Goal: Transaction & Acquisition: Obtain resource

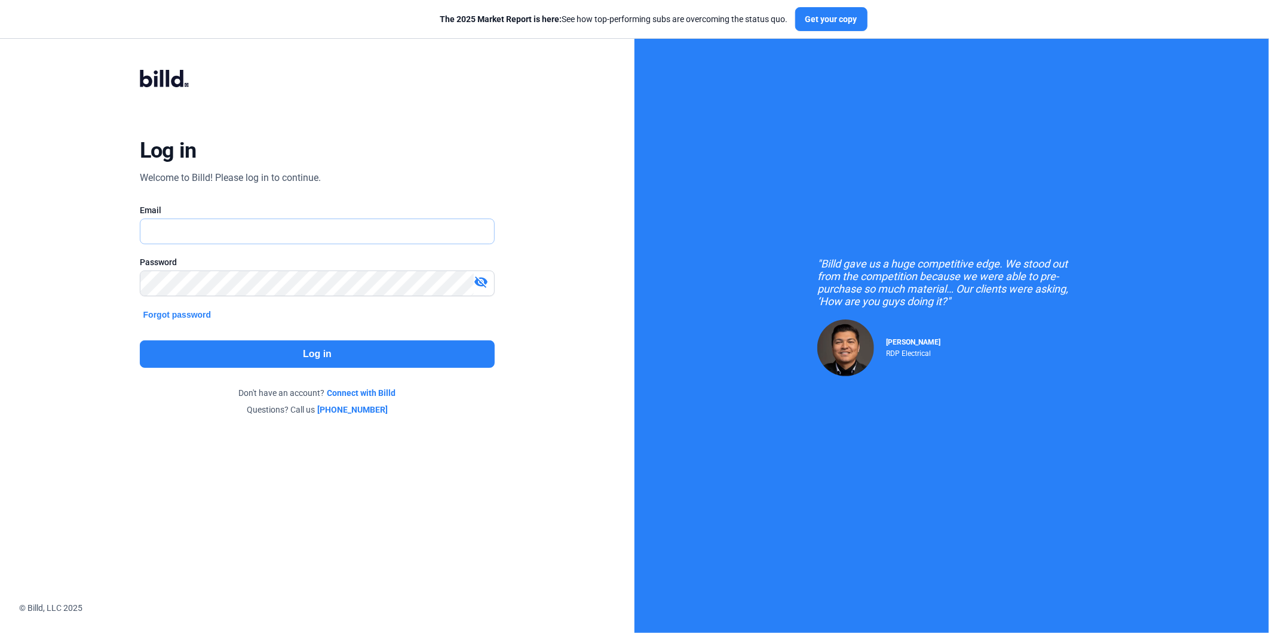
type input "[PERSON_NAME][EMAIL_ADDRESS][DOMAIN_NAME]"
click at [278, 361] on button "Log in" at bounding box center [318, 354] width 356 height 27
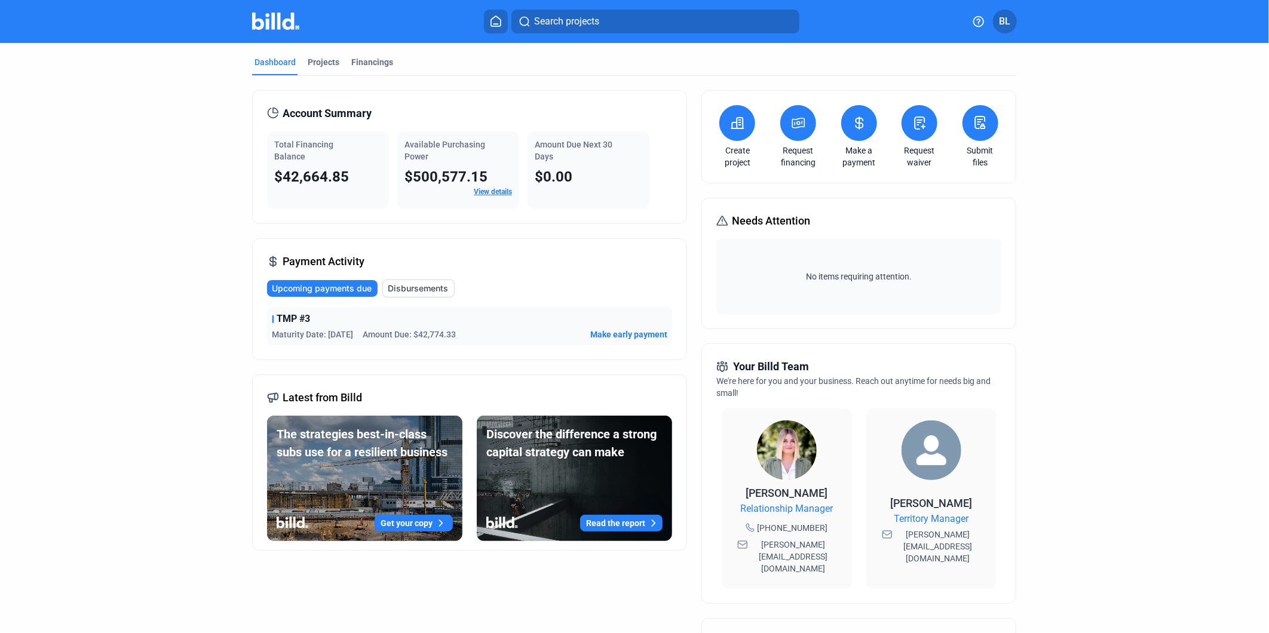
click at [782, 445] on img at bounding box center [787, 451] width 60 height 60
click at [730, 122] on icon at bounding box center [737, 123] width 15 height 14
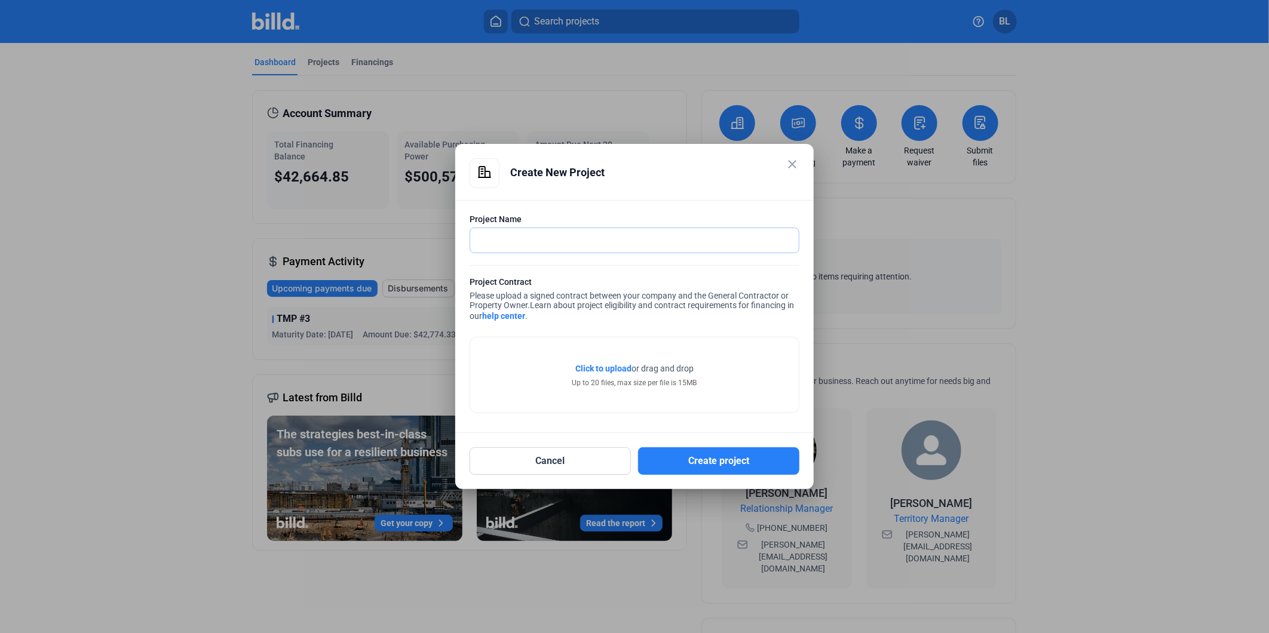
click at [503, 239] on input "text" at bounding box center [627, 240] width 315 height 24
type input "M"
type input "Together CA"
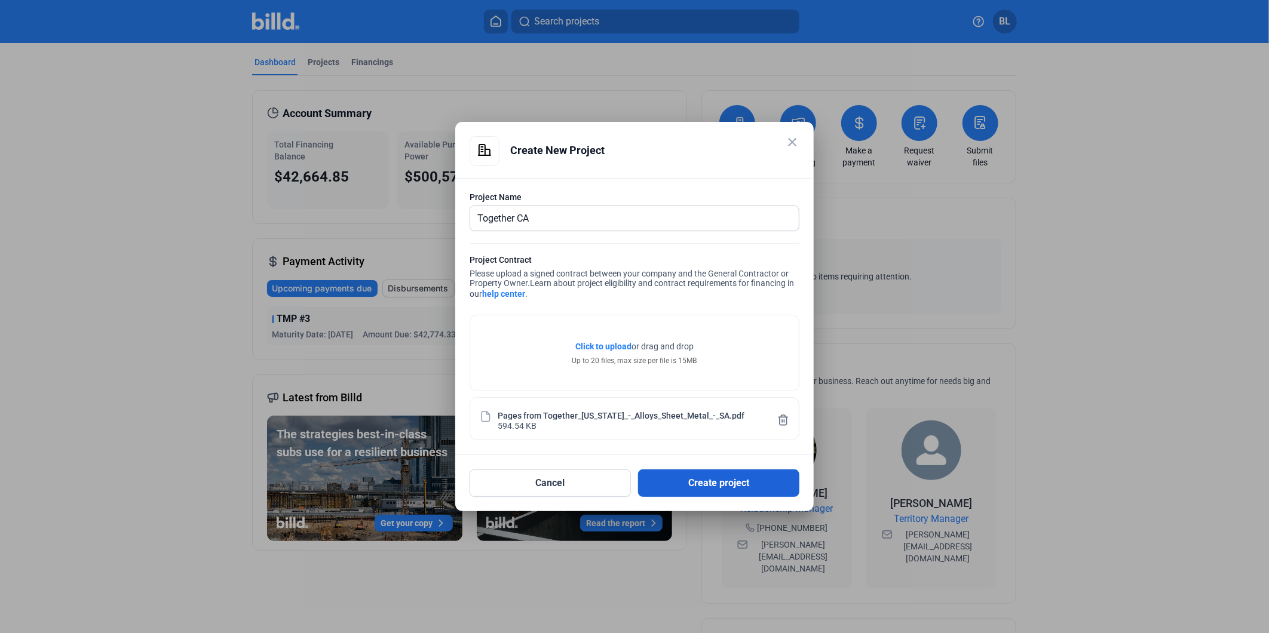
click at [691, 485] on button "Create project" at bounding box center [718, 483] width 161 height 27
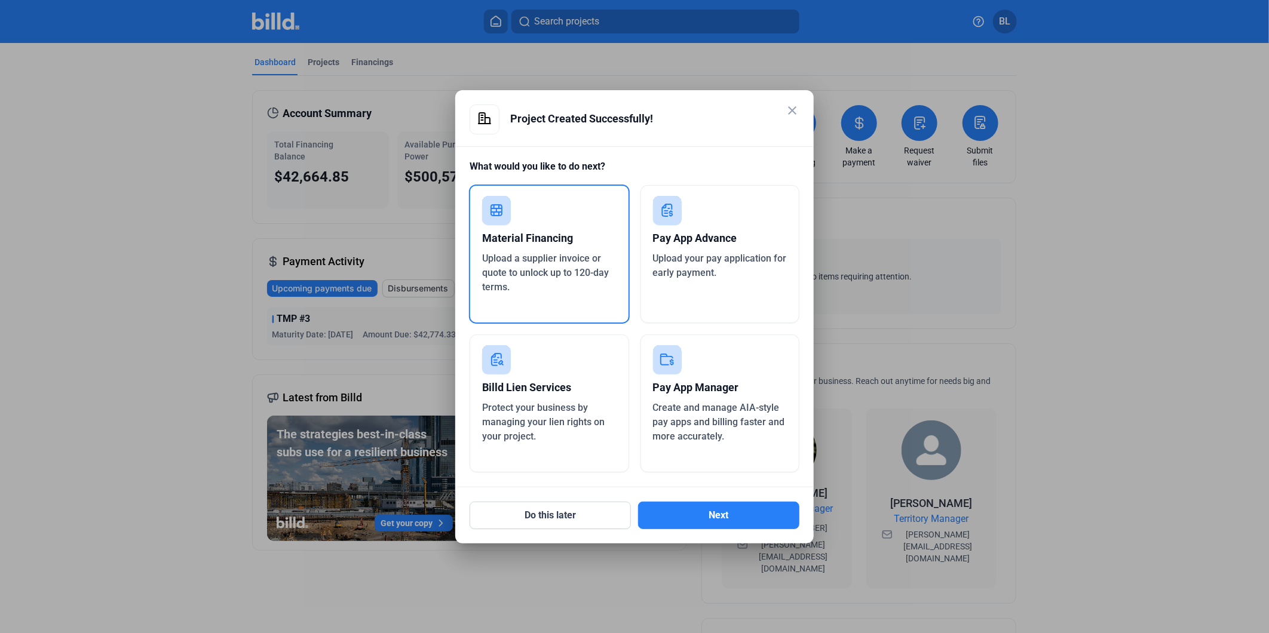
click at [527, 234] on div "Material Financing" at bounding box center [549, 238] width 134 height 26
click at [719, 514] on button "Next" at bounding box center [718, 515] width 161 height 27
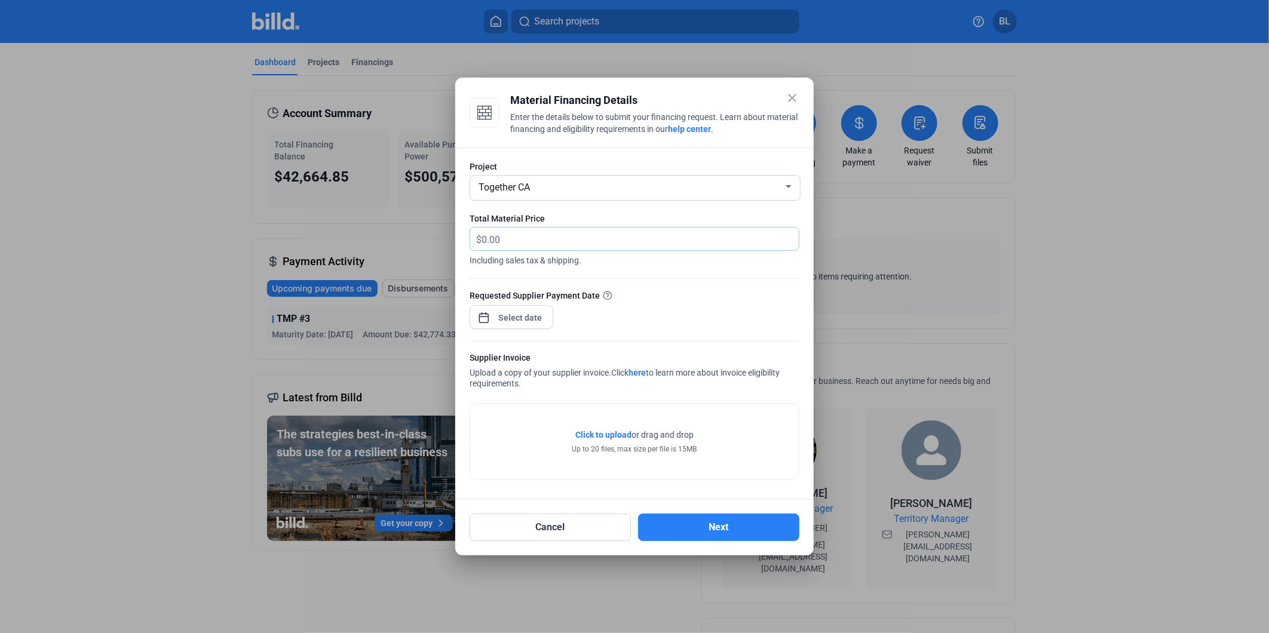
click at [506, 238] on input "text" at bounding box center [640, 239] width 317 height 23
click at [516, 251] on span "Including sales tax & shipping." at bounding box center [635, 259] width 330 height 16
drag, startPoint x: 516, startPoint y: 250, endPoint x: 516, endPoint y: 243, distance: 7.2
click at [516, 243] on input "text" at bounding box center [634, 239] width 304 height 23
click at [516, 242] on input "text" at bounding box center [640, 239] width 317 height 23
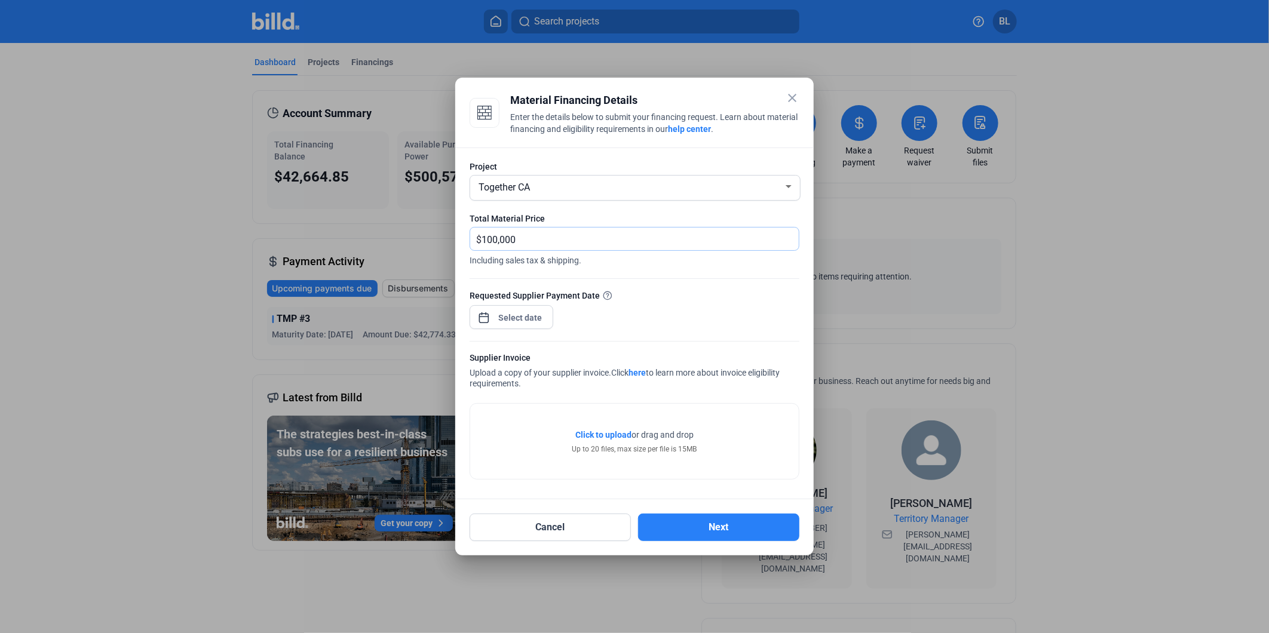
type input "100,000"
click at [527, 318] on div "close Material Financing Details Enter the details below to submit your financi…" at bounding box center [634, 316] width 1269 height 633
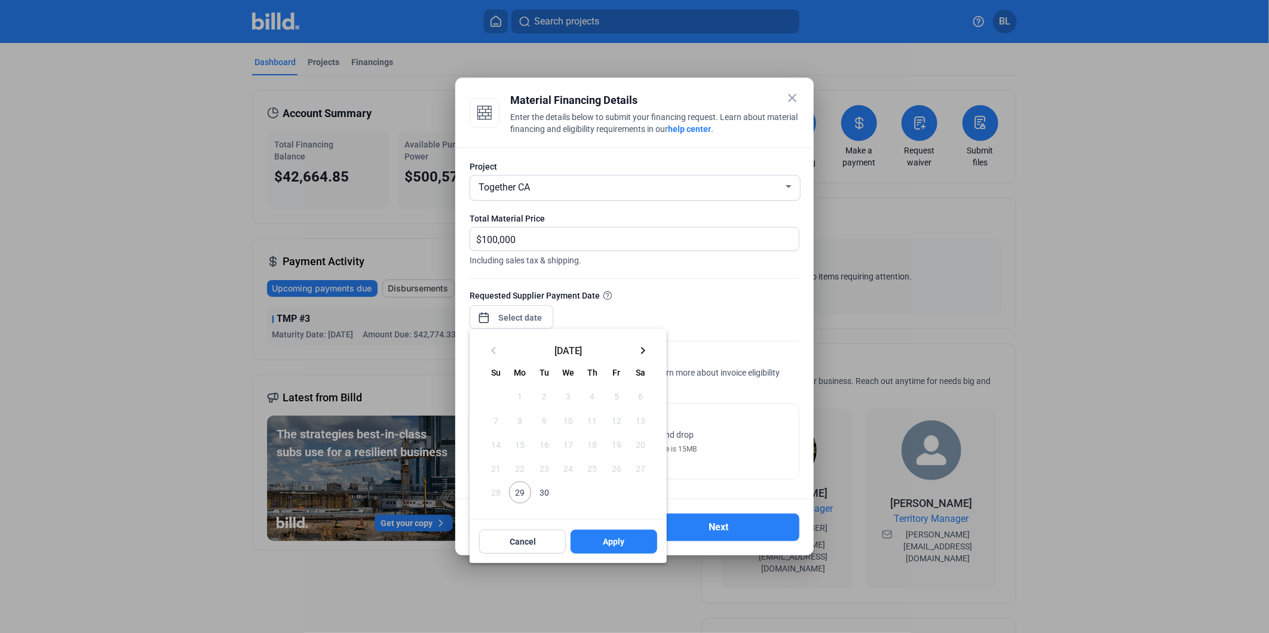
click at [518, 494] on span "29" at bounding box center [520, 493] width 22 height 22
click at [599, 540] on button "Apply" at bounding box center [614, 542] width 87 height 24
type input "[DATE]"
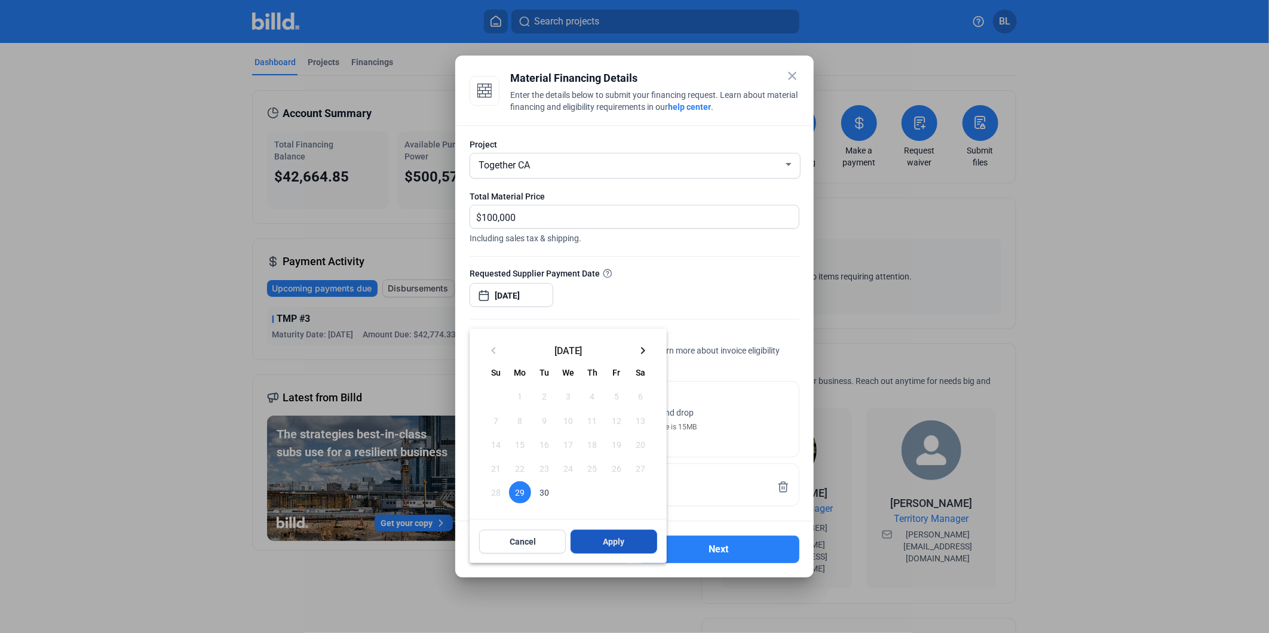
click at [614, 547] on span "Apply" at bounding box center [615, 542] width 22 height 12
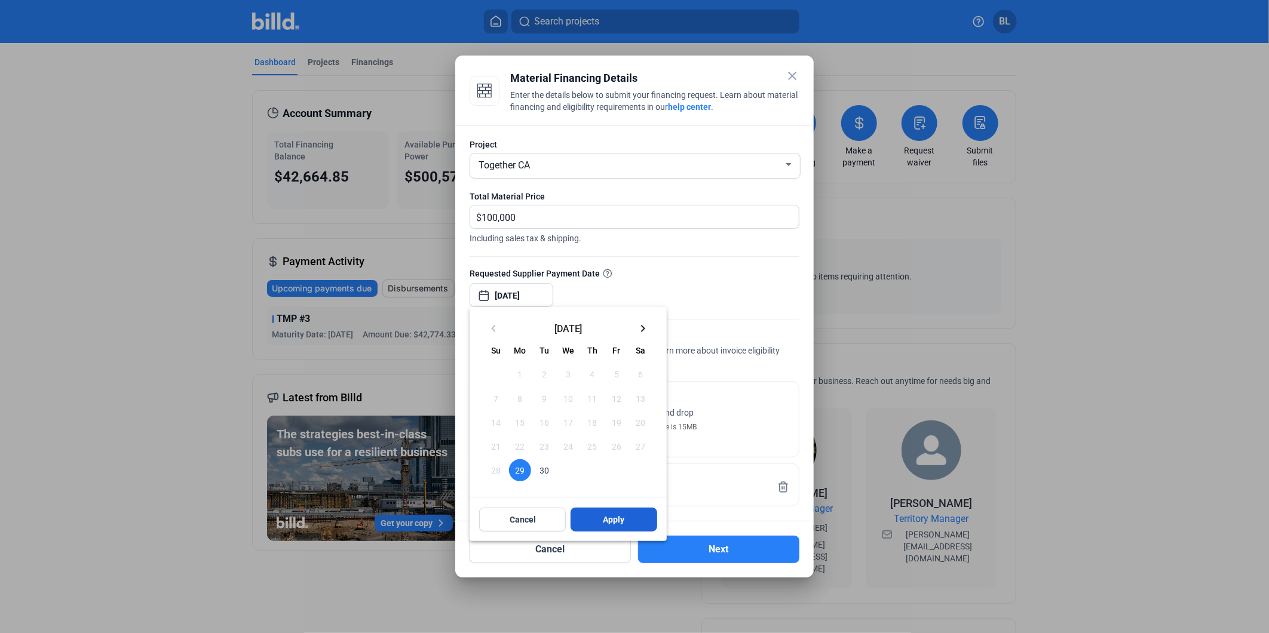
click at [601, 520] on button "Apply" at bounding box center [614, 520] width 87 height 24
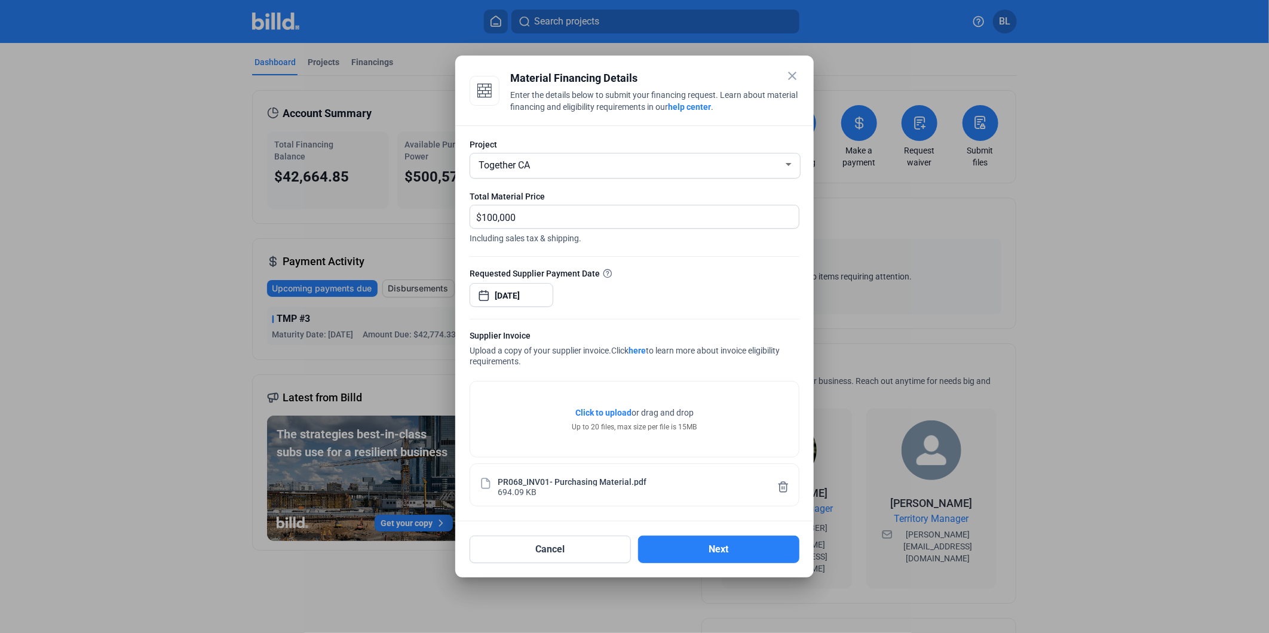
click at [624, 522] on div "Cancel Next" at bounding box center [635, 543] width 330 height 42
click at [624, 520] on div "Project Together CA Total Material Price $ 100,000 Including sales tax & shippi…" at bounding box center [634, 323] width 359 height 397
click at [679, 559] on button "Next" at bounding box center [718, 549] width 161 height 27
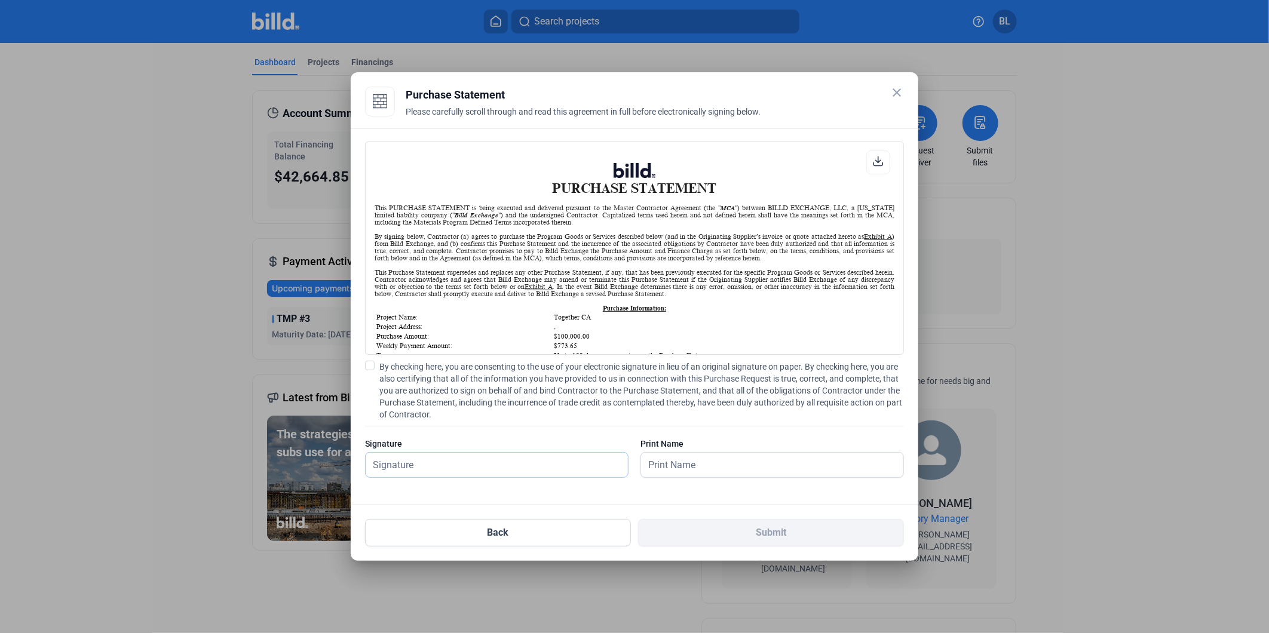
scroll to position [1, 0]
click at [416, 453] on input "text" at bounding box center [497, 465] width 262 height 24
type input "[PERSON_NAME]"
click at [600, 505] on div "Back Submit" at bounding box center [634, 526] width 539 height 42
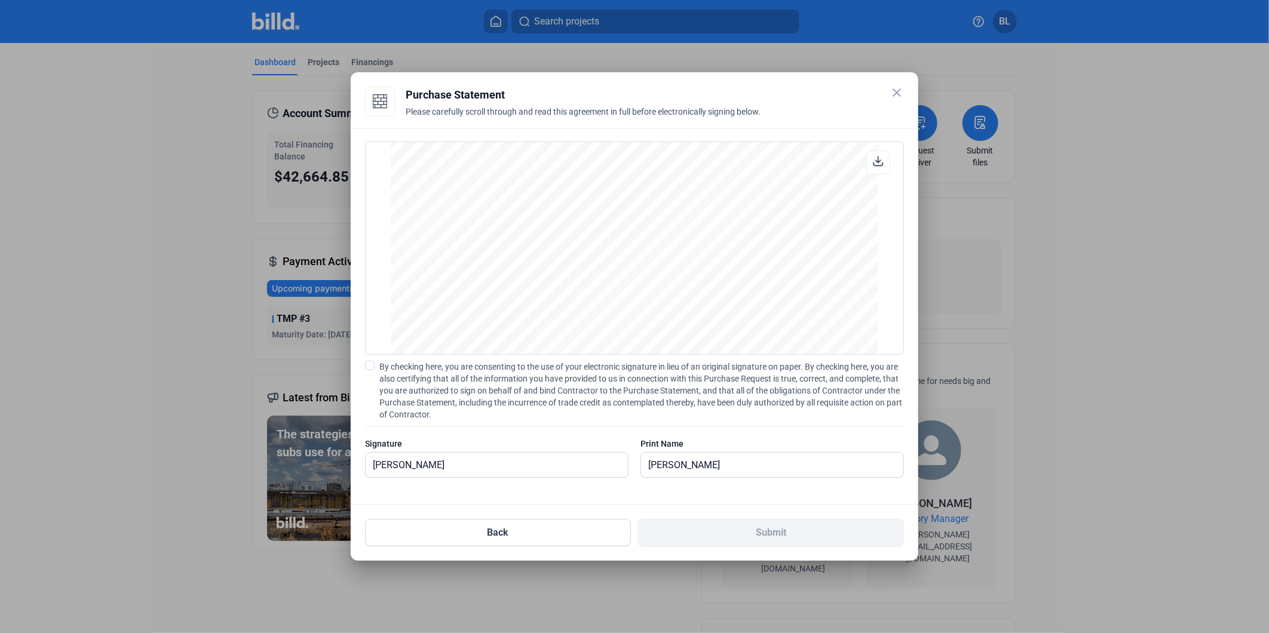
scroll to position [986, 0]
click at [369, 367] on span at bounding box center [370, 366] width 10 height 10
click at [0, 0] on input "By checking here, you are consenting to the use of your electronic signature in…" at bounding box center [0, 0] width 0 height 0
click at [724, 540] on button "Submit" at bounding box center [771, 532] width 266 height 27
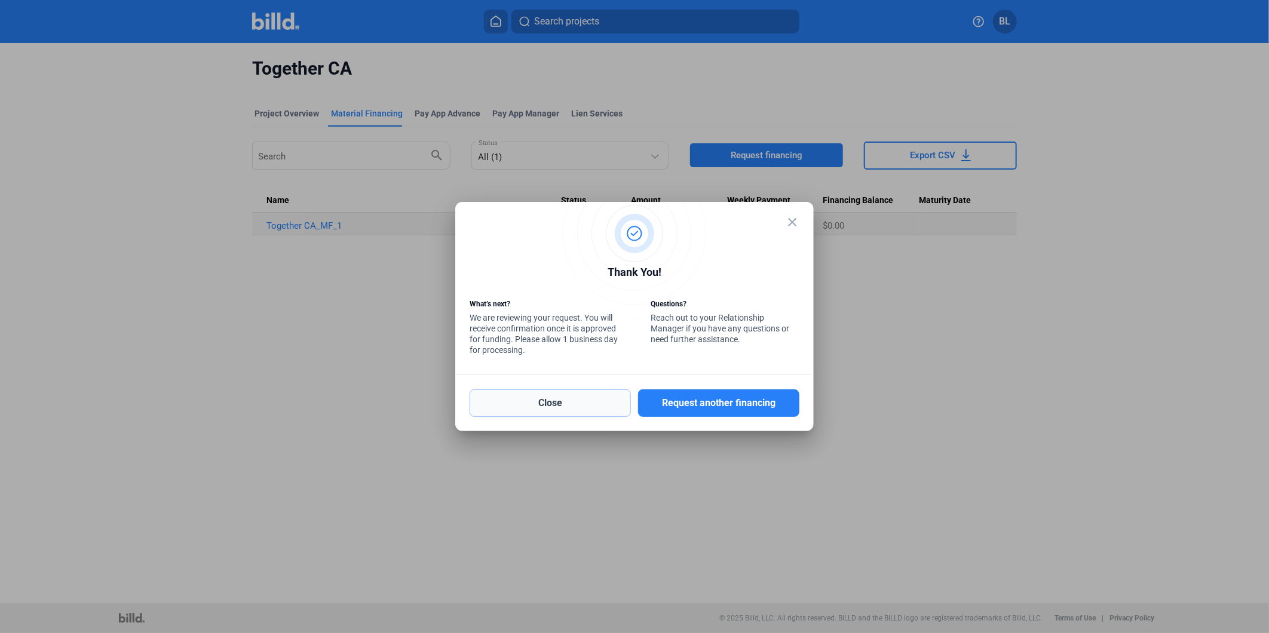
click at [568, 403] on button "Close" at bounding box center [550, 403] width 161 height 27
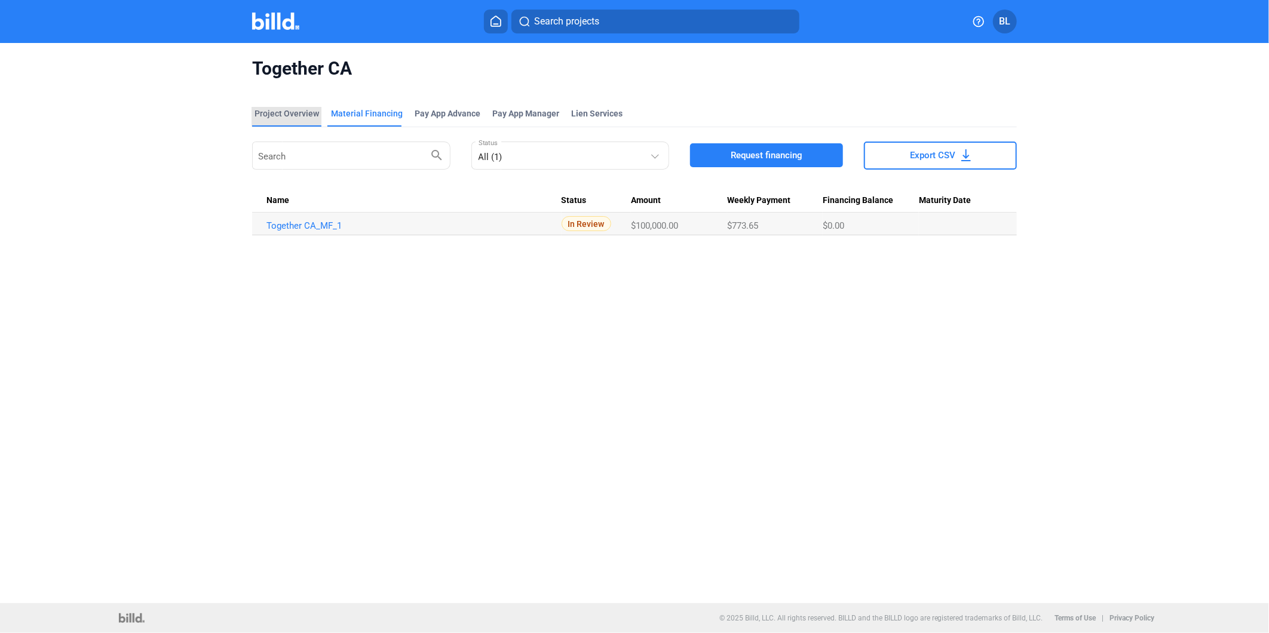
click at [272, 108] on div "Project Overview" at bounding box center [287, 114] width 65 height 12
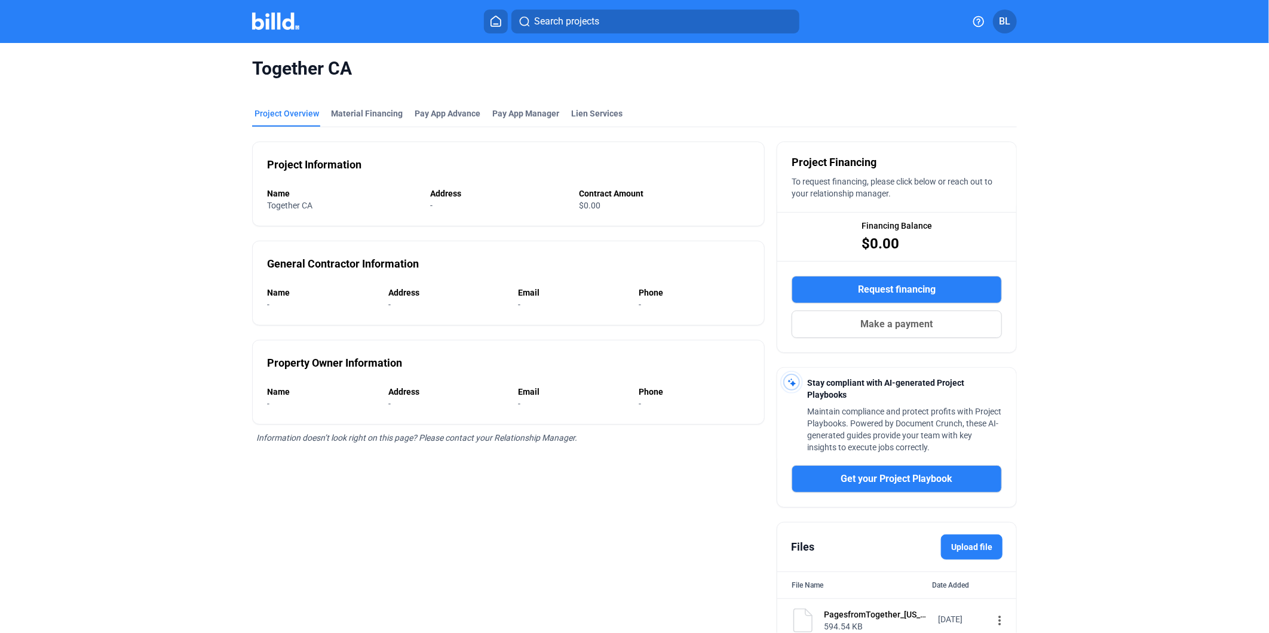
click at [511, 522] on div "Project Information Name Together CA Address - Contract Amount $0.00 General Co…" at bounding box center [508, 385] width 513 height 516
click at [1135, 239] on div "Together CA Project Overview Material Financing Pay App Advance Pay App Manager…" at bounding box center [635, 350] width 1066 height 614
click at [545, 540] on div "Project Information Name Together CA Address - Contract Amount $0.00 General Co…" at bounding box center [508, 385] width 513 height 516
click at [1126, 154] on div "Together CA Project Overview Material Financing Pay App Advance Pay App Manager…" at bounding box center [635, 350] width 1066 height 614
click at [345, 120] on div "Material Financing" at bounding box center [367, 117] width 76 height 19
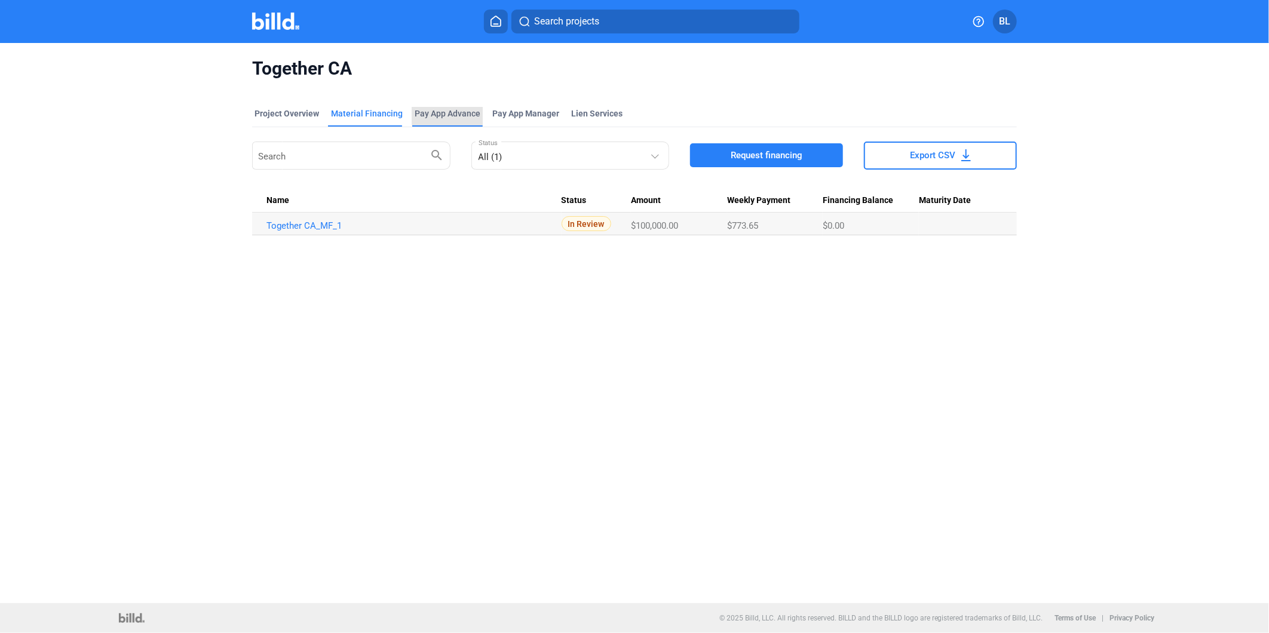
click at [449, 115] on div "Pay App Advance" at bounding box center [448, 114] width 66 height 12
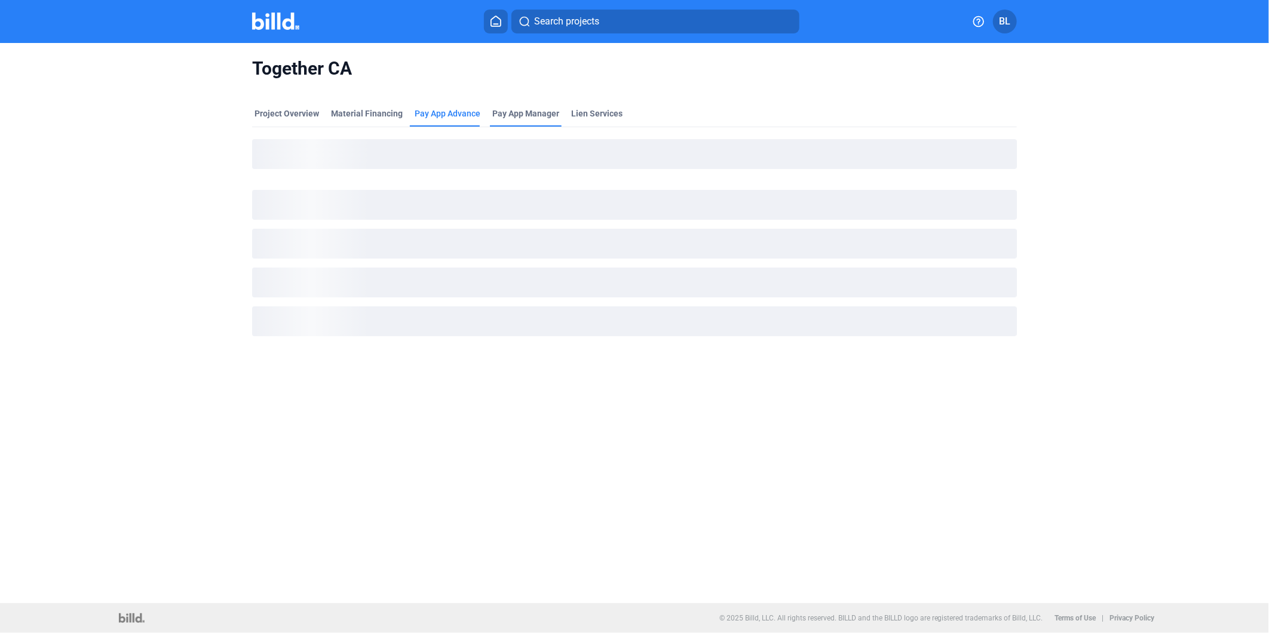
click at [535, 114] on span "Pay App Manager" at bounding box center [525, 114] width 67 height 12
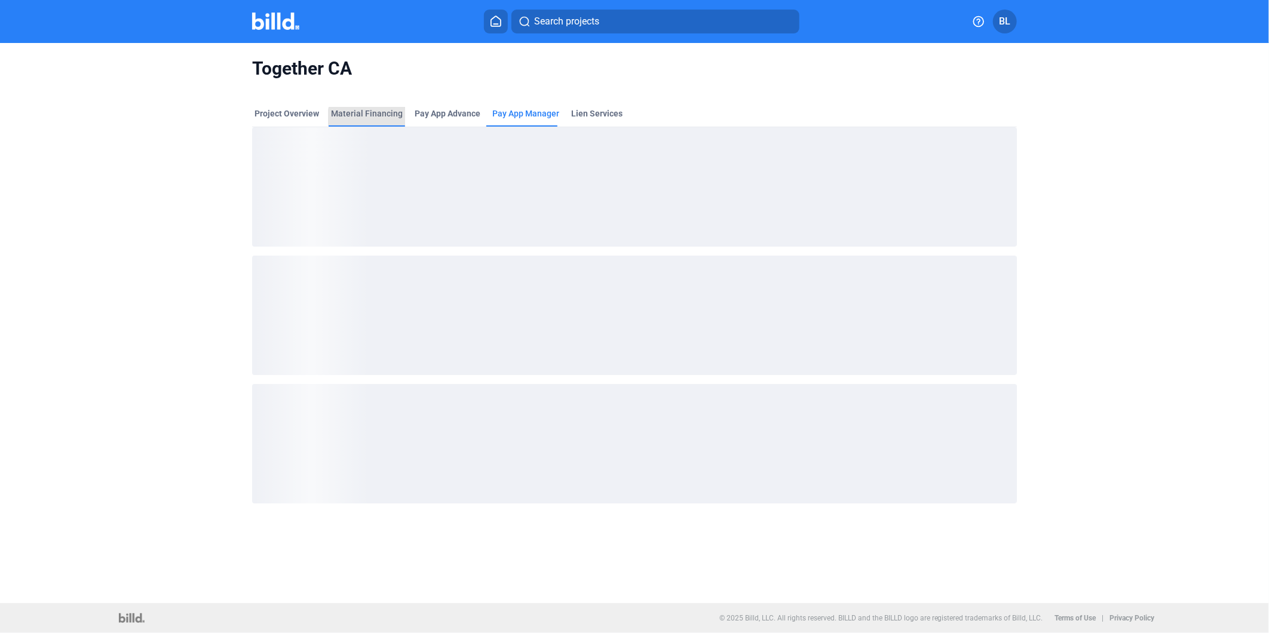
click at [369, 117] on div "Material Financing" at bounding box center [367, 114] width 72 height 12
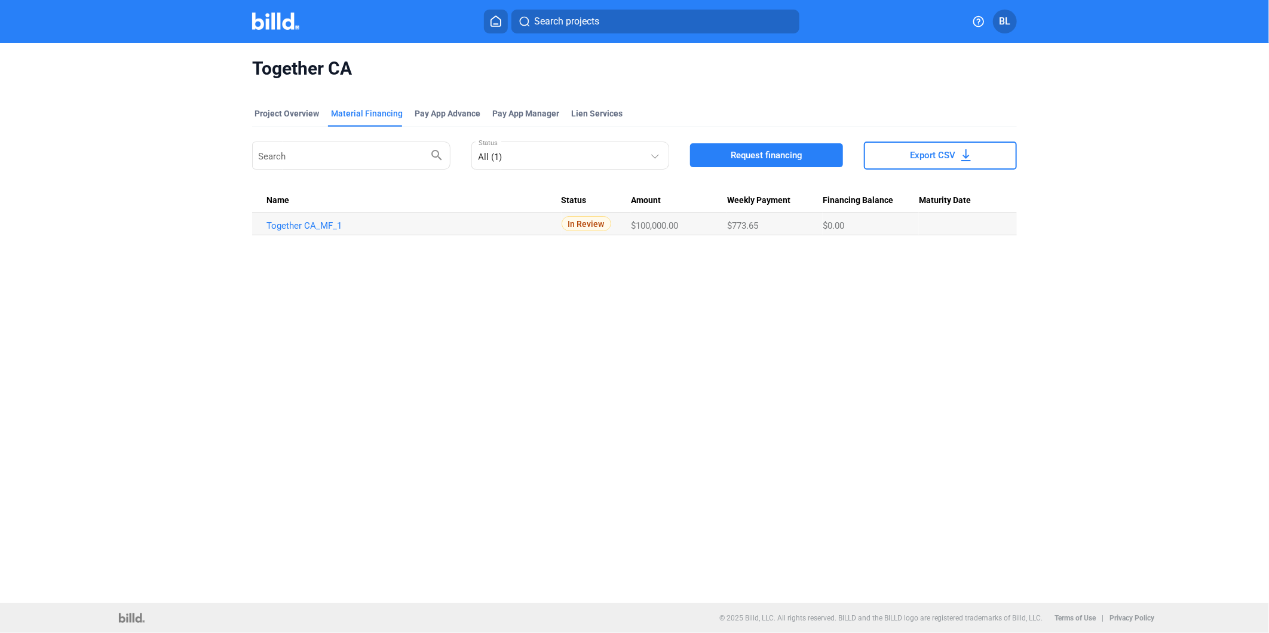
click at [274, 30] on div at bounding box center [288, 21] width 72 height 19
click at [289, 19] on img at bounding box center [275, 21] width 47 height 17
